Goal: Task Accomplishment & Management: Complete application form

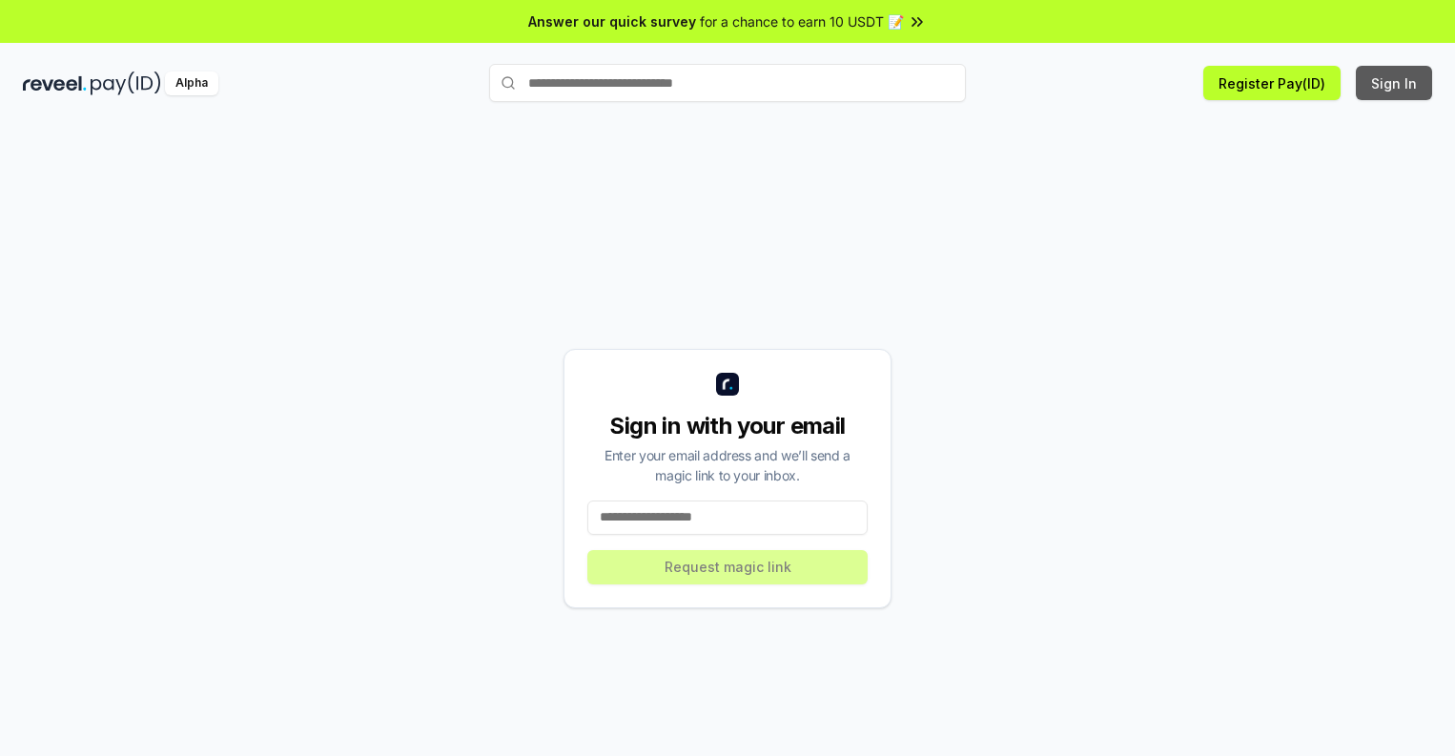
click at [1395, 83] on button "Sign In" at bounding box center [1394, 83] width 76 height 34
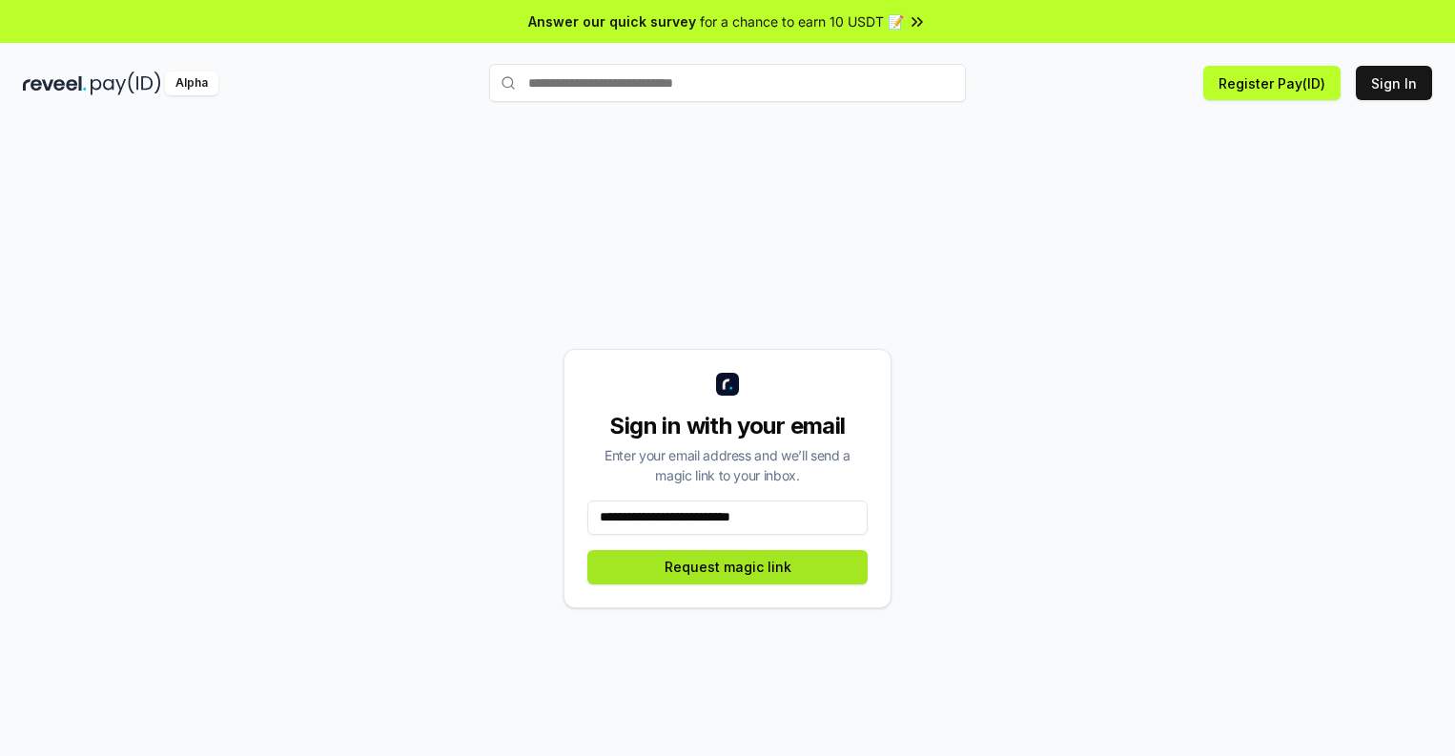
type input "**********"
click at [728, 566] on button "Request magic link" at bounding box center [727, 567] width 280 height 34
